Goal: Feedback & Contribution: Submit feedback/report problem

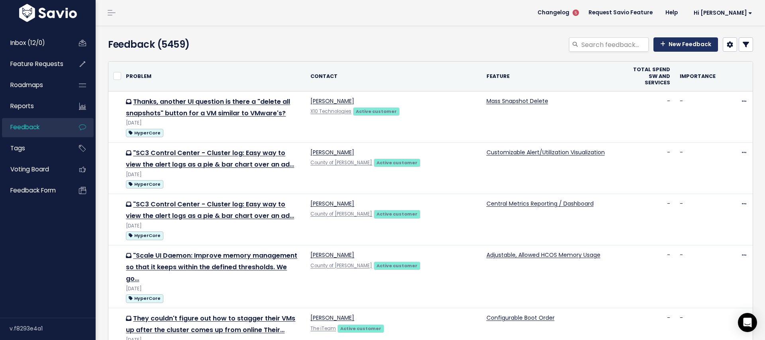
click at [676, 43] on link "New Feedback" at bounding box center [685, 44] width 65 height 14
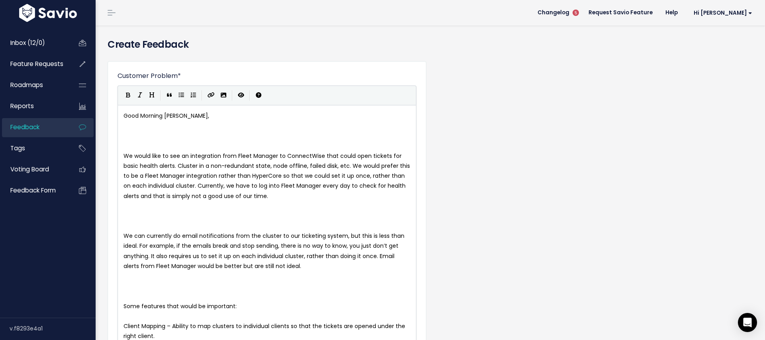
click at [126, 146] on pre "​" at bounding box center [267, 146] width 290 height 10
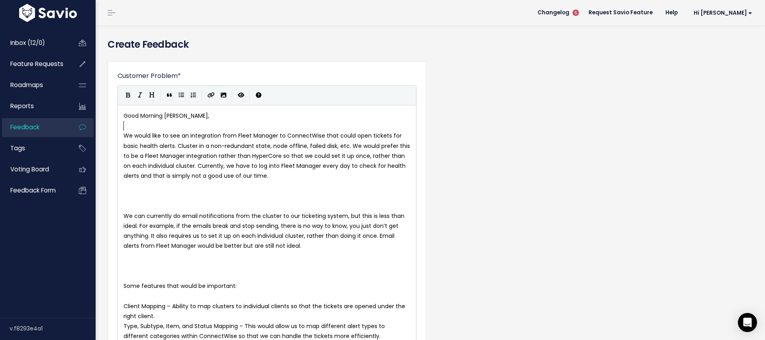
click at [125, 193] on pre at bounding box center [267, 197] width 290 height 10
click at [127, 203] on pre "​" at bounding box center [267, 206] width 290 height 10
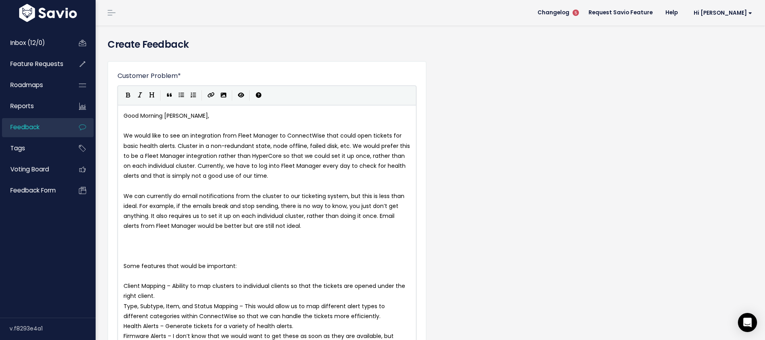
click at [129, 254] on pre "​" at bounding box center [267, 257] width 290 height 10
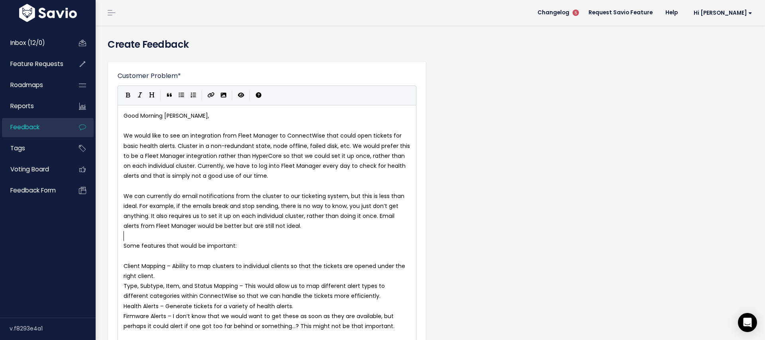
click at [132, 256] on pre "​" at bounding box center [267, 257] width 290 height 10
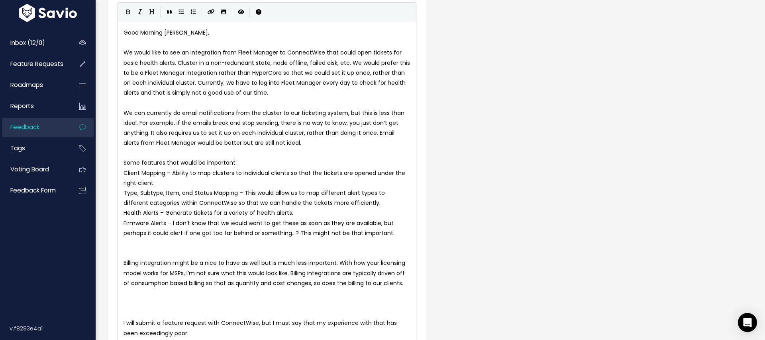
scroll to position [130, 0]
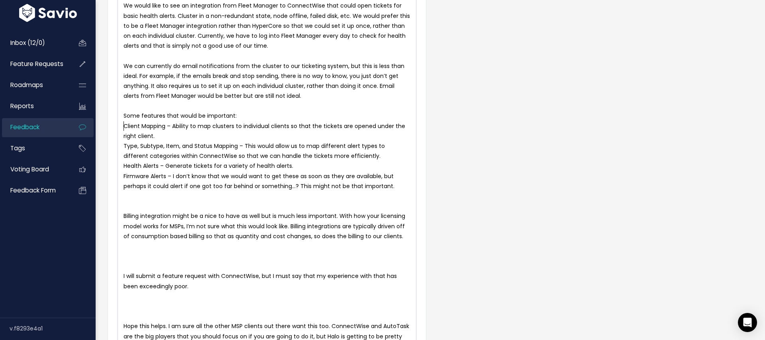
click at [123, 127] on pre "Client Mapping – Ability to map clusters to individual clients so that the tick…" at bounding box center [267, 131] width 290 height 20
type textarea "-"
click at [127, 145] on span "Type, Subtype, Item, and Status Mapping – This would allow us to map different …" at bounding box center [254, 151] width 263 height 18
type textarea "Type"
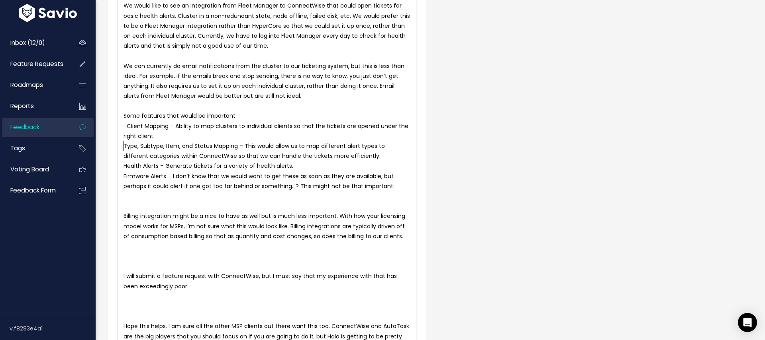
type textarea "="
type textarea "-"
click at [123, 156] on pre "-Type, Subtype, Item, and Status Mapping – This would allow us to map different…" at bounding box center [267, 151] width 290 height 20
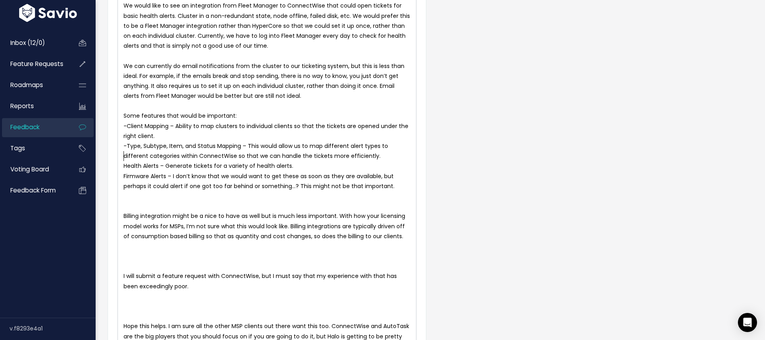
click at [125, 166] on span "Health Alerts – Generate tickets for a variety of health alerts." at bounding box center [208, 166] width 170 height 8
click at [124, 167] on span "Health Alerts – Generate tickets for a variety of health alerts." at bounding box center [208, 166] width 170 height 8
type textarea "-"
click at [124, 178] on span "Firmware Alerts – I don’t know that we would want to get these as soon as they …" at bounding box center [259, 181] width 272 height 18
type textarea "-"
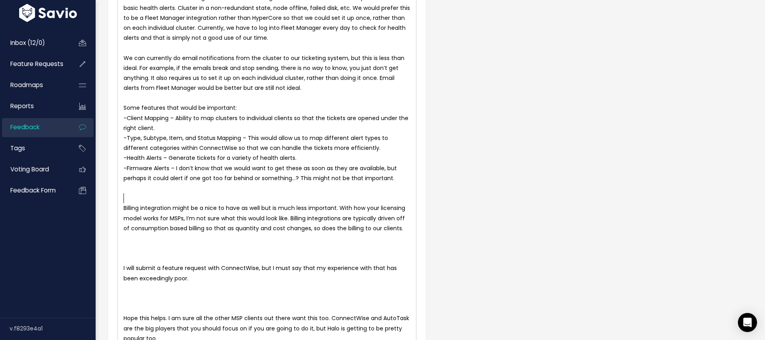
click at [129, 200] on pre "​" at bounding box center [267, 199] width 290 height 10
type textarea "\"
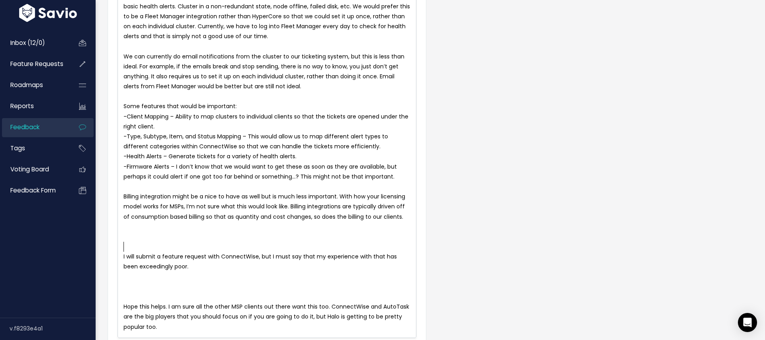
click at [126, 248] on pre "​" at bounding box center [267, 247] width 290 height 10
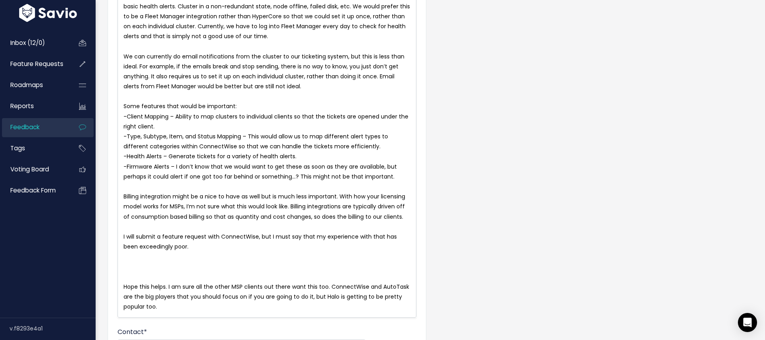
click at [135, 276] on pre "​" at bounding box center [267, 277] width 290 height 10
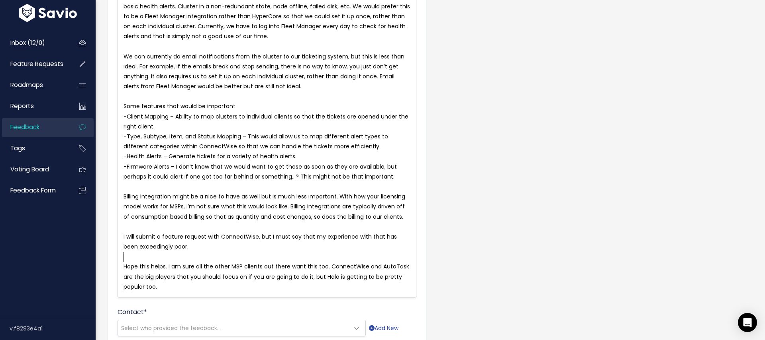
click at [166, 291] on pre "Hope this helps. I am sure all the other MSP clients out there want this too. C…" at bounding box center [267, 277] width 290 height 30
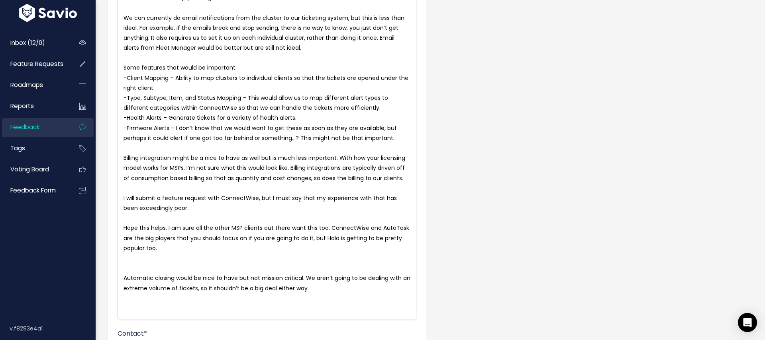
scroll to position [217, 0]
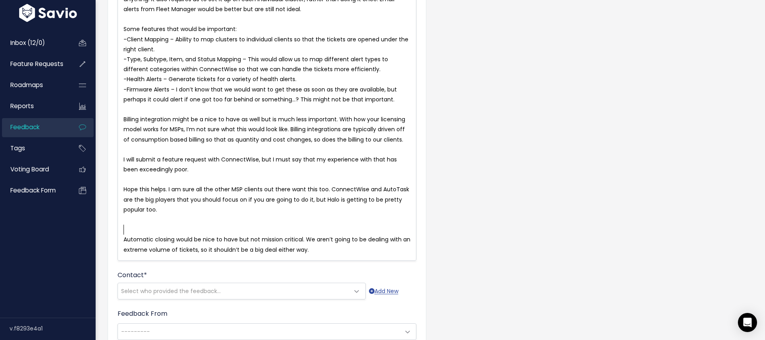
click at [136, 228] on pre "​" at bounding box center [267, 230] width 290 height 10
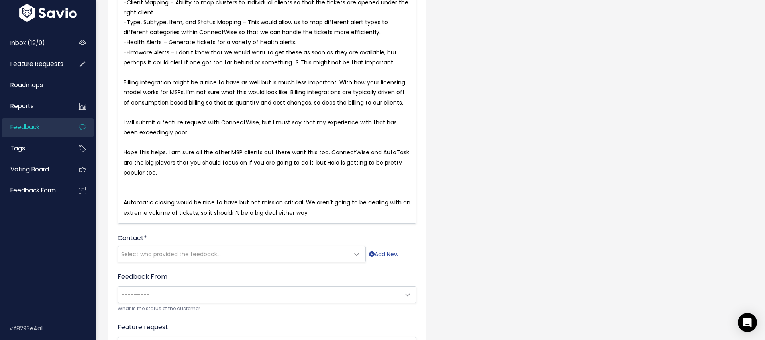
scroll to position [283, 0]
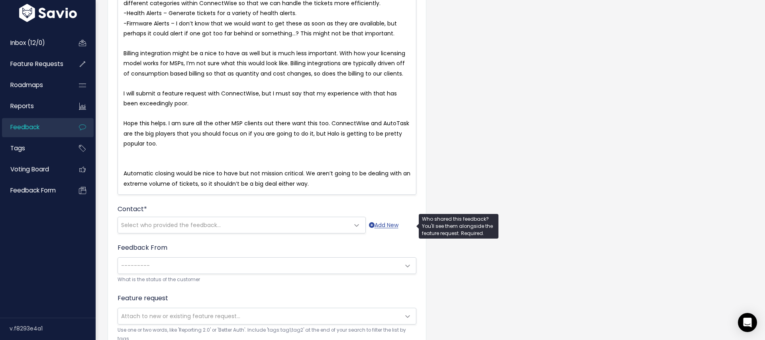
click at [187, 218] on span "Select who provided the feedback..." at bounding box center [233, 225] width 231 height 16
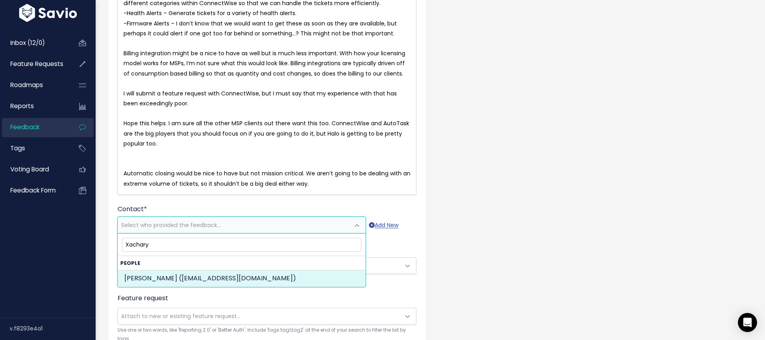
type input "Xachary"
select select "ACTIVE"
select select "83134835"
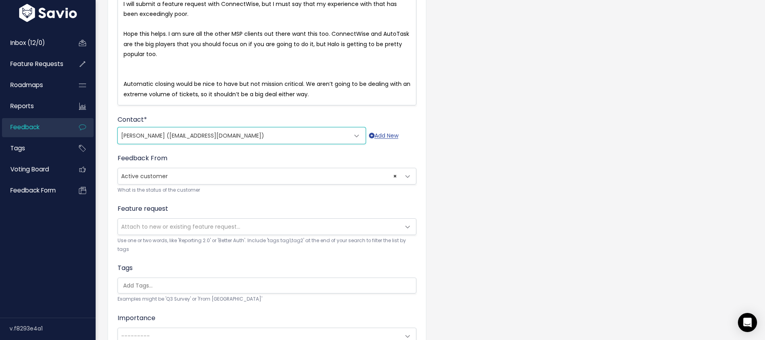
scroll to position [406, 0]
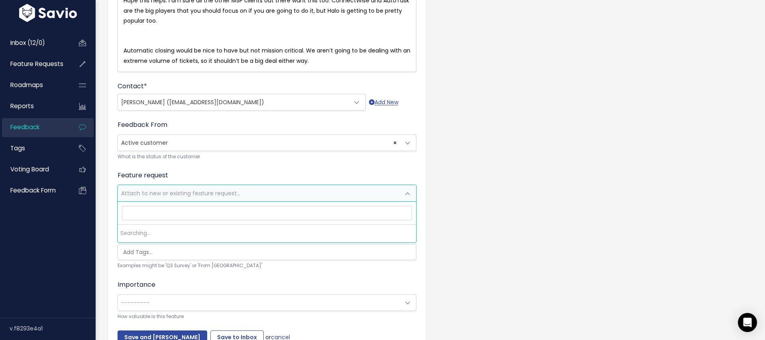
click at [199, 195] on span "Attach to new or existing feature request..." at bounding box center [180, 194] width 119 height 8
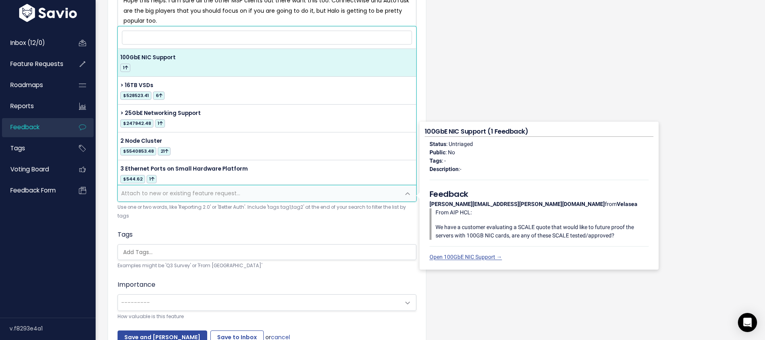
click at [164, 36] on input "search" at bounding box center [267, 38] width 290 height 14
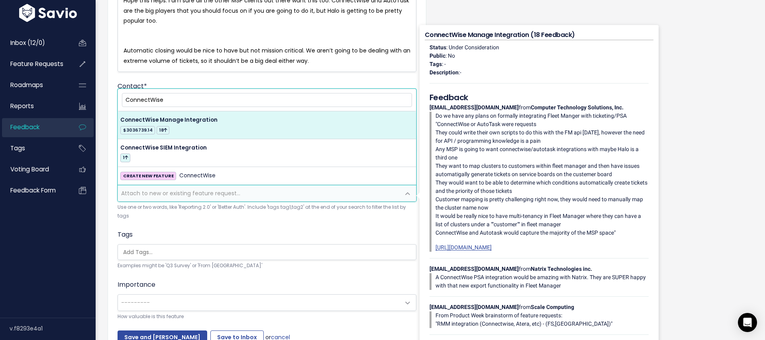
type input "ConnectWise"
select select "12336"
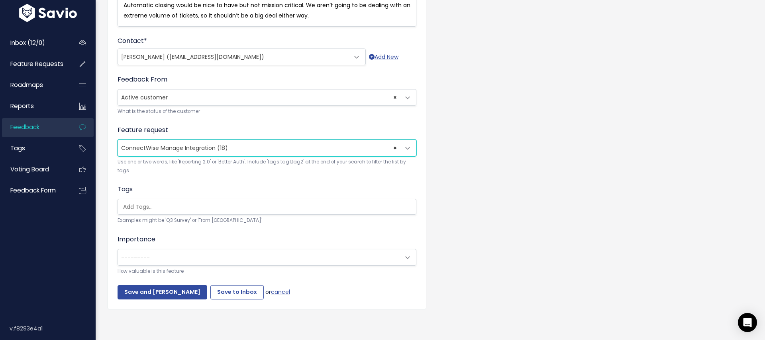
scroll to position [452, 0]
click at [162, 198] on div "Tags Examples might be 'Q3 Survey' or 'From Skype'" at bounding box center [266, 204] width 299 height 40
click at [162, 199] on ul at bounding box center [267, 206] width 298 height 15
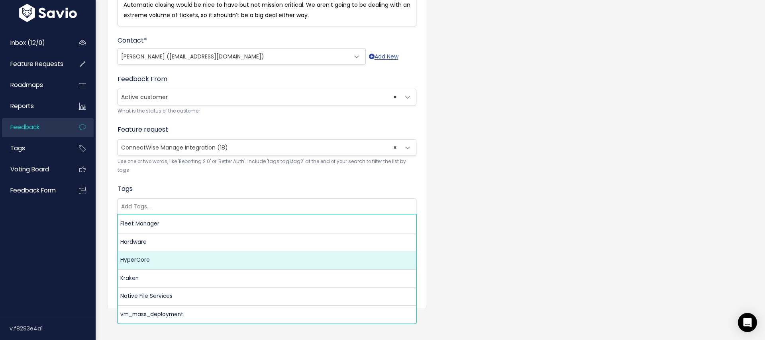
scroll to position [0, 0]
select select "3550"
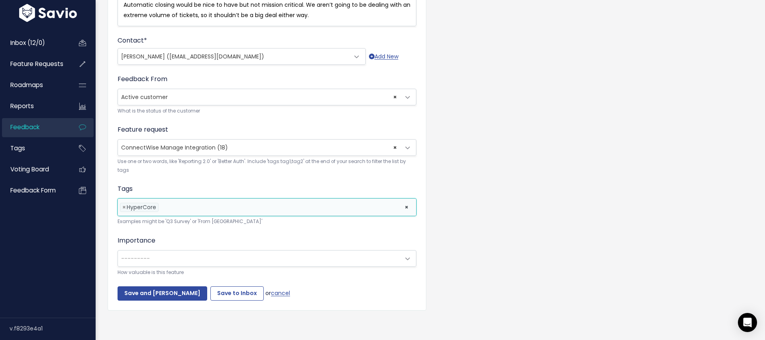
click at [172, 266] on span "---------" at bounding box center [259, 259] width 282 height 16
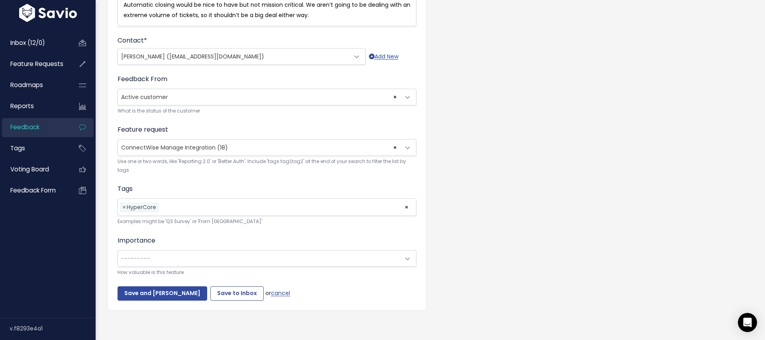
click at [201, 236] on div "Importance --------- Nice to have Must have --------- How valuable is this feat…" at bounding box center [266, 256] width 299 height 41
click at [223, 298] on input "Save to Inbox" at bounding box center [236, 294] width 53 height 14
